Goal: Information Seeking & Learning: Learn about a topic

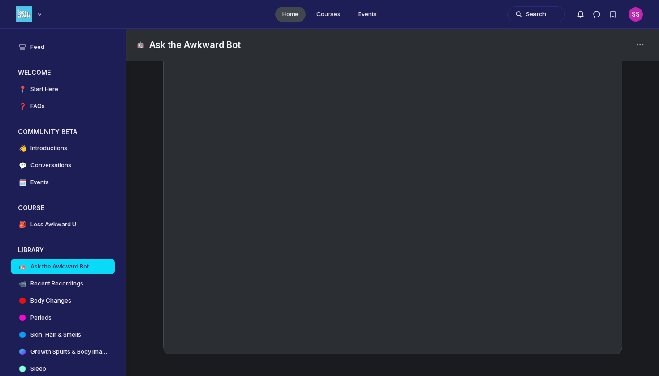
scroll to position [2, 0]
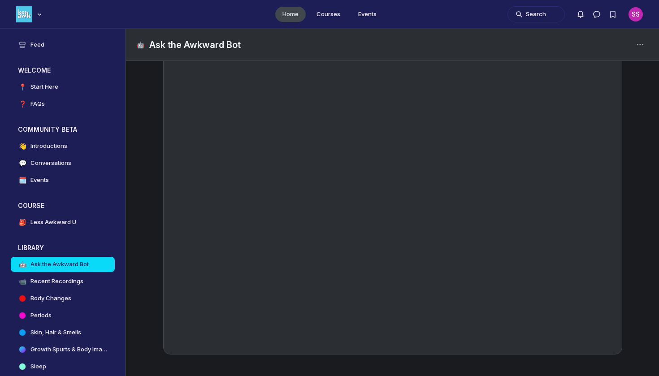
click at [198, 0] on ul "Home Courses Events" at bounding box center [329, 14] width 659 height 28
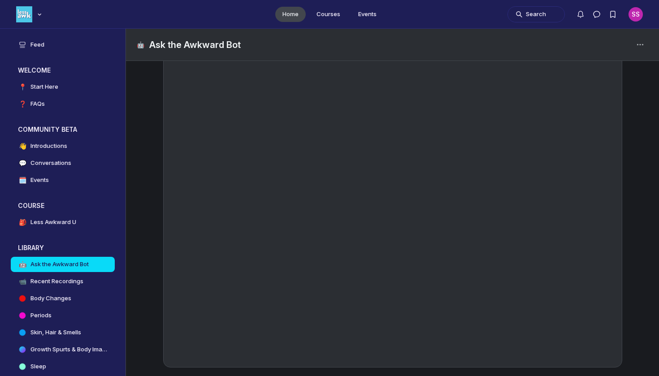
scroll to position [134, 0]
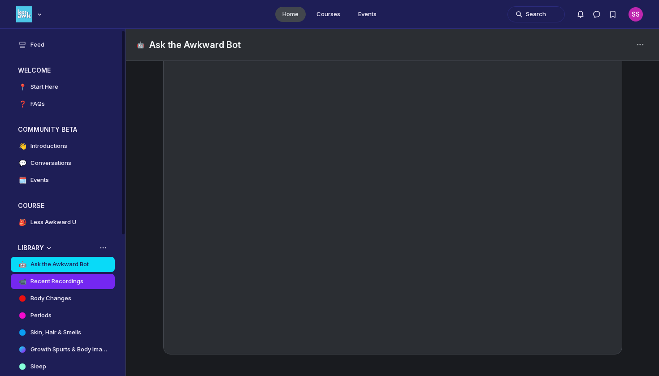
click at [53, 277] on h4 "Recent Recordings" at bounding box center [56, 281] width 53 height 9
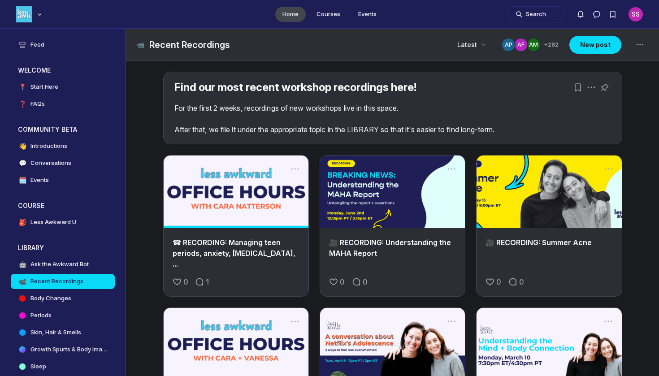
click at [255, 208] on link "Main Content" at bounding box center [236, 192] width 145 height 73
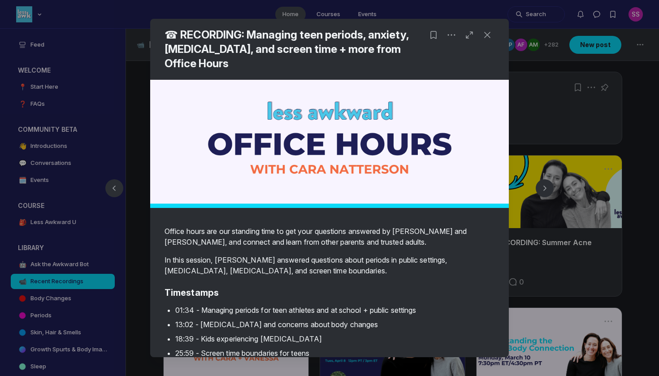
click at [101, 265] on div at bounding box center [329, 188] width 659 height 376
click at [101, 265] on link "🤖 Ask the Awkward Bot" at bounding box center [63, 264] width 104 height 15
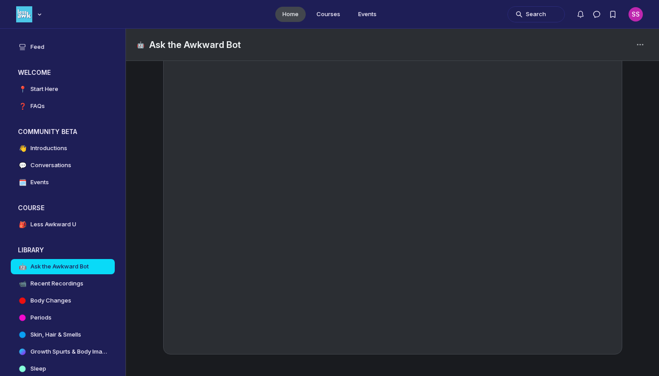
scroll to position [134, 0]
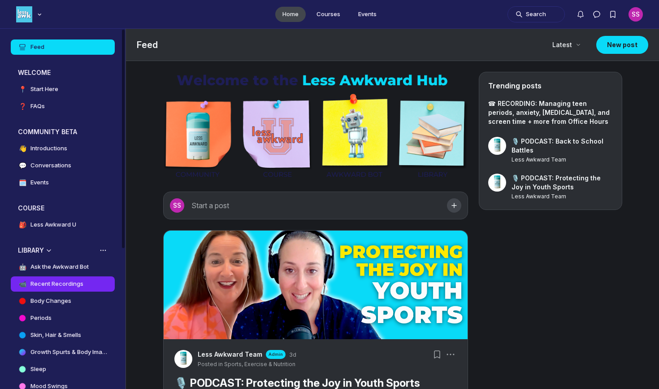
scroll to position [2756, 1718]
click at [56, 287] on h4 "Recent Recordings" at bounding box center [56, 283] width 53 height 9
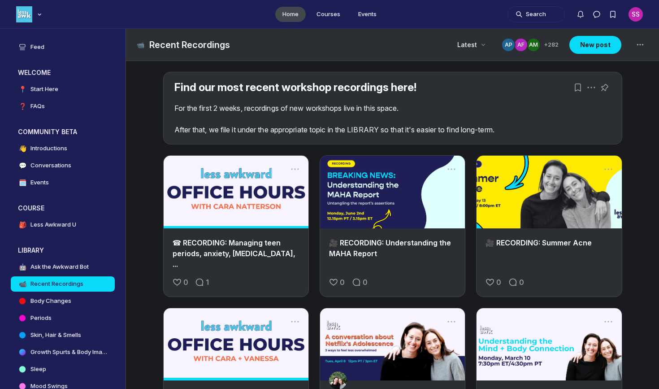
click at [232, 196] on link "Main Content" at bounding box center [236, 192] width 145 height 73
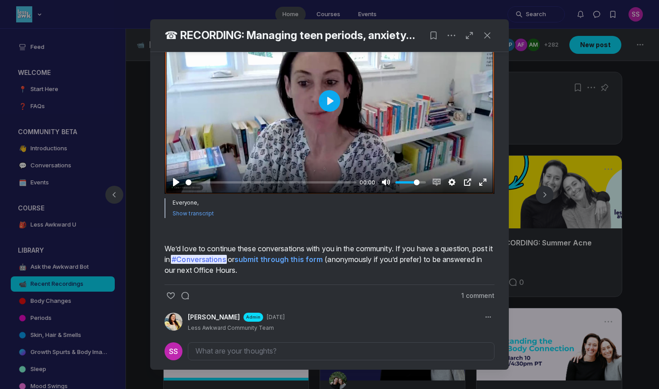
click at [318, 194] on div at bounding box center [330, 101] width 330 height 186
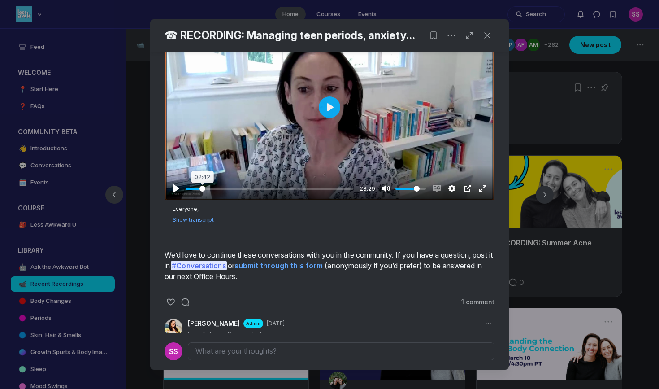
click at [203, 193] on input "Seek" at bounding box center [270, 188] width 168 height 9
click at [207, 193] on input "Seek" at bounding box center [270, 188] width 169 height 9
click at [229, 193] on input "Seek" at bounding box center [270, 188] width 168 height 9
click at [232, 193] on input "Seek" at bounding box center [270, 188] width 168 height 9
click at [230, 193] on input "Seek" at bounding box center [270, 188] width 168 height 9
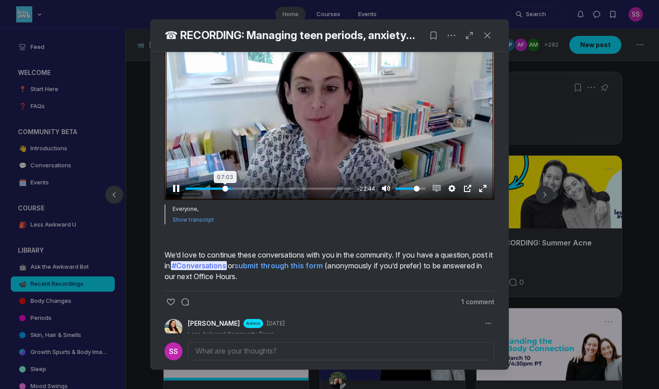
click at [225, 193] on input "Seek" at bounding box center [270, 188] width 168 height 9
click at [227, 193] on input "Seek" at bounding box center [270, 188] width 168 height 9
click at [230, 193] on input "Seek" at bounding box center [270, 188] width 169 height 9
click at [263, 193] on input "Seek" at bounding box center [271, 188] width 170 height 9
click at [257, 193] on input "Seek" at bounding box center [270, 188] width 169 height 9
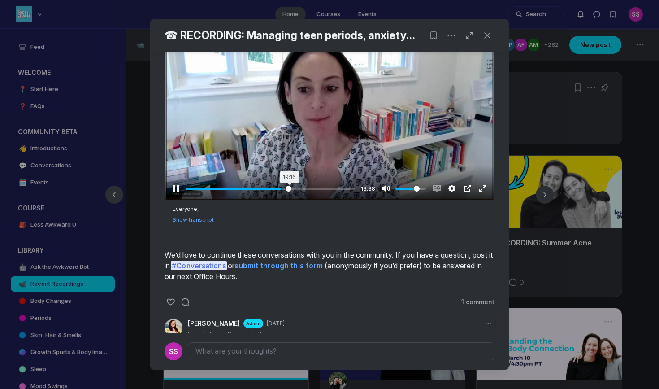
click at [289, 193] on input "Seek" at bounding box center [270, 188] width 169 height 9
click at [284, 193] on input "Seek" at bounding box center [270, 188] width 169 height 9
click at [299, 193] on input "Seek" at bounding box center [271, 188] width 170 height 9
click at [304, 193] on input "Seek" at bounding box center [270, 188] width 169 height 9
click at [310, 193] on input "Seek" at bounding box center [270, 188] width 168 height 9
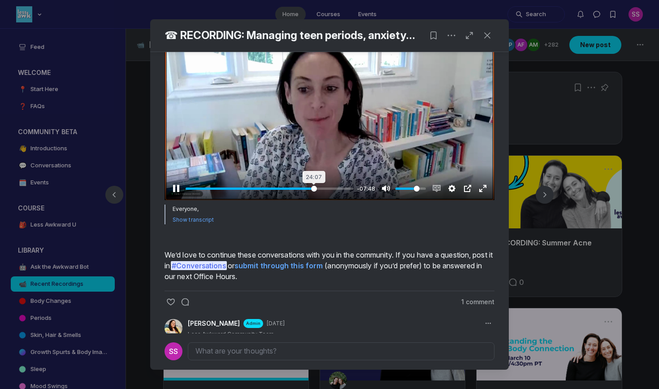
click at [314, 193] on input "Seek" at bounding box center [270, 188] width 168 height 9
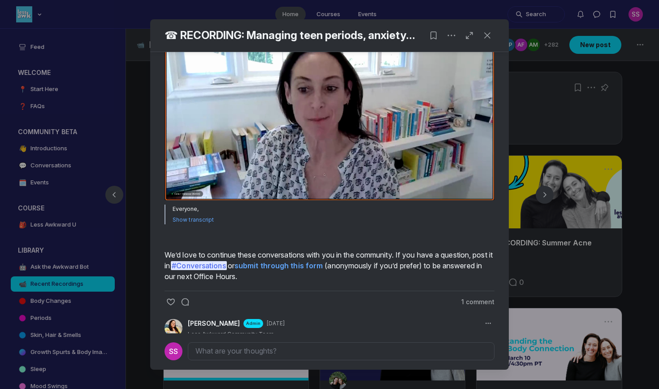
type input "77.45"
click at [132, 328] on div at bounding box center [329, 194] width 659 height 389
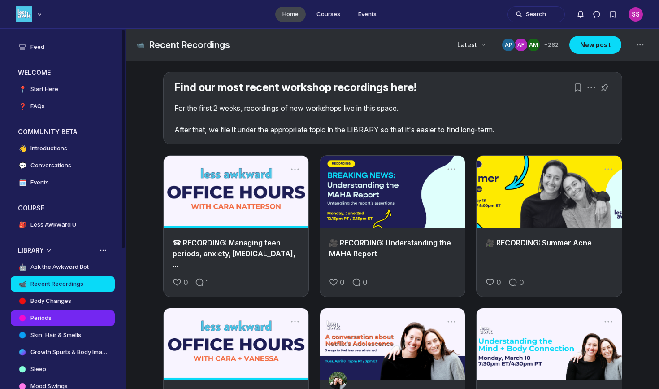
click at [61, 317] on link "Periods" at bounding box center [63, 317] width 104 height 15
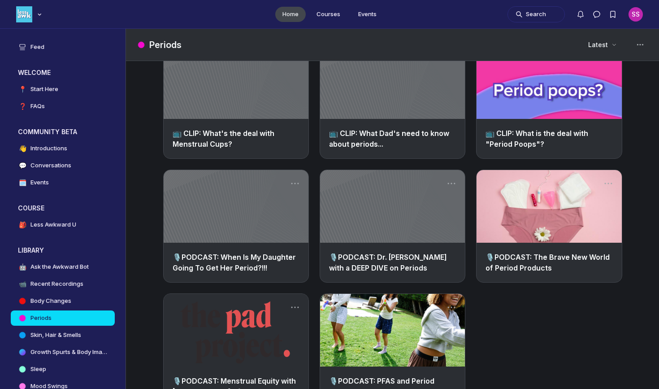
scroll to position [562, 0]
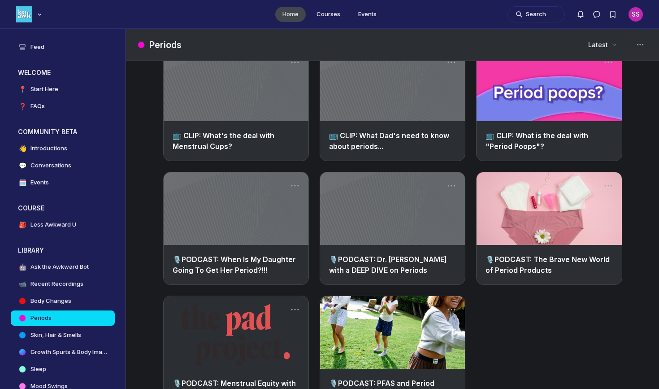
click at [273, 233] on link "Main Content" at bounding box center [236, 208] width 145 height 73
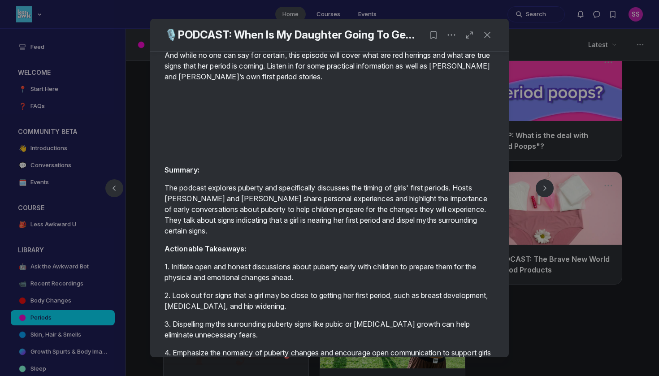
scroll to position [2700, 1718]
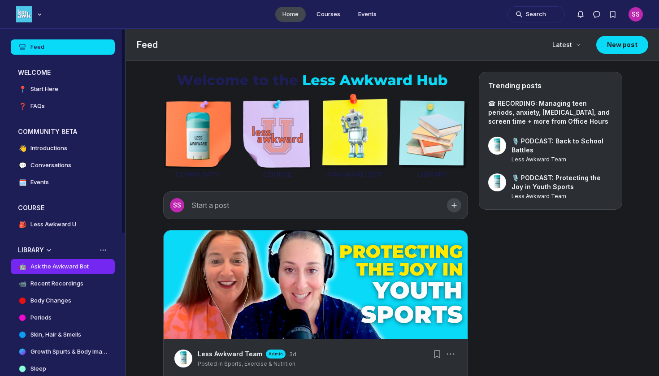
scroll to position [2700, 1718]
click at [65, 263] on h4 "Ask the Awkward Bot" at bounding box center [59, 266] width 58 height 9
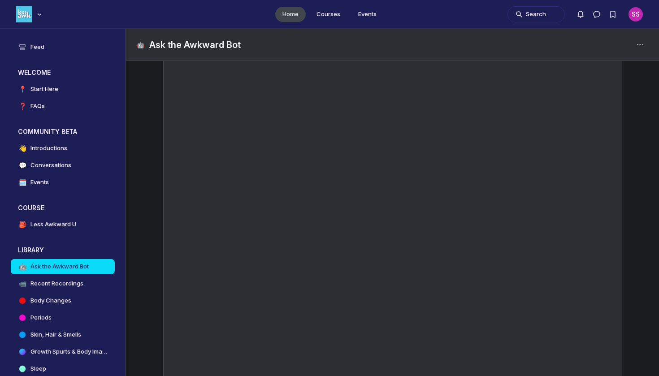
scroll to position [122, 0]
click at [199, 0] on ul "Home Courses Events" at bounding box center [329, 14] width 659 height 28
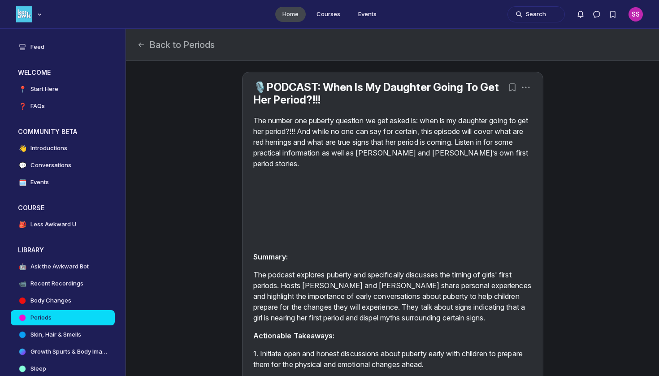
scroll to position [2700, 1718]
